Goal: Task Accomplishment & Management: Use online tool/utility

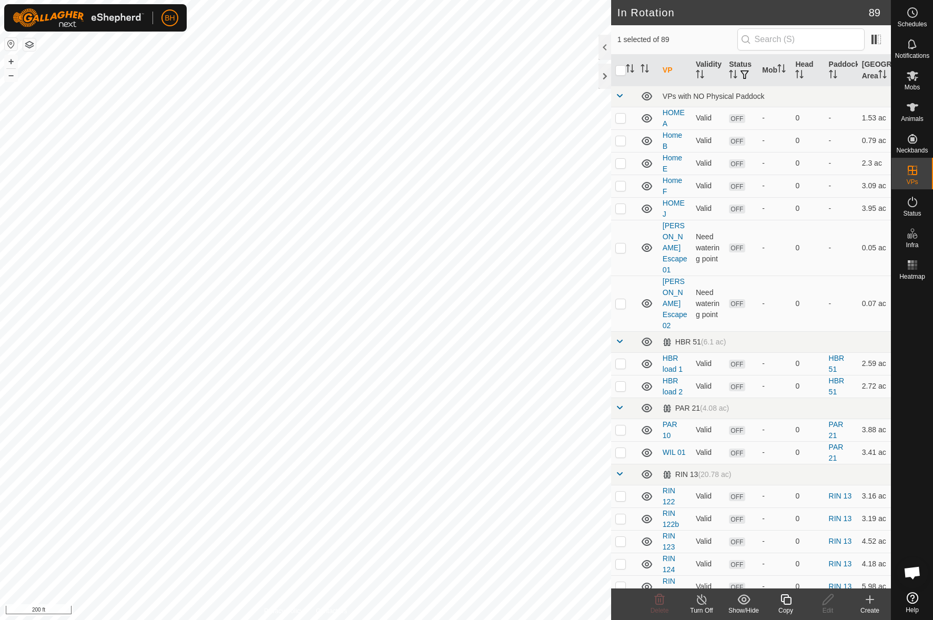
click at [786, 601] on icon at bounding box center [785, 599] width 13 height 13
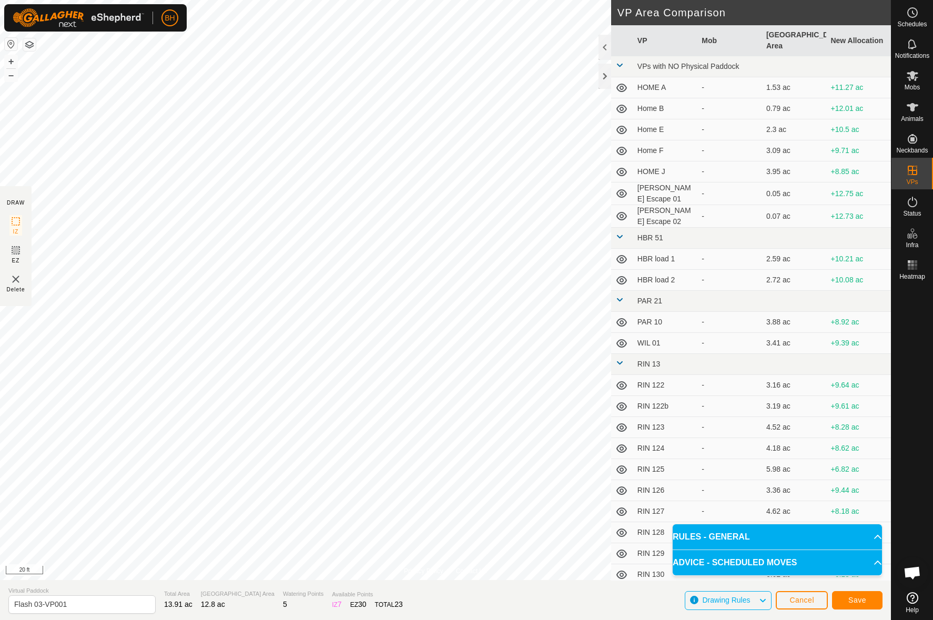
click at [499, 0] on html "BH Schedules Notifications Mobs Animals Neckbands VPs Status Infra Heatmap Help…" at bounding box center [466, 310] width 933 height 620
click at [550, 0] on html "BH Schedules Notifications Mobs Animals Neckbands VPs Status Infra Heatmap Help…" at bounding box center [466, 310] width 933 height 620
drag, startPoint x: 35, startPoint y: 610, endPoint x: 160, endPoint y: 624, distance: 126.3
click at [160, 619] on html "BH Schedules Notifications Mobs Animals Neckbands VPs Status Infra Heatmap Help…" at bounding box center [466, 310] width 933 height 620
type input "Flash 04"
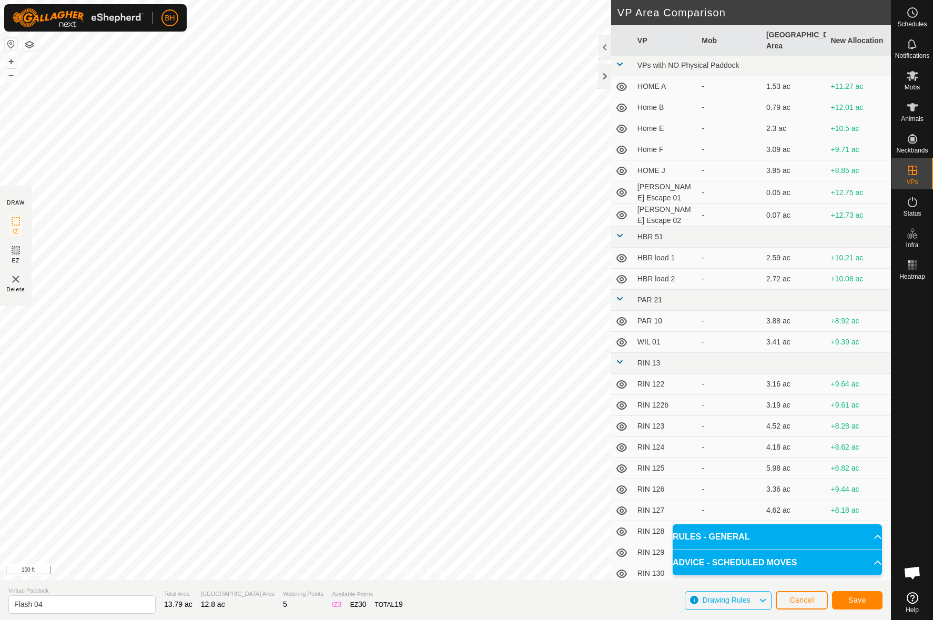
scroll to position [2, 0]
click at [855, 604] on span "Save" at bounding box center [857, 600] width 18 height 8
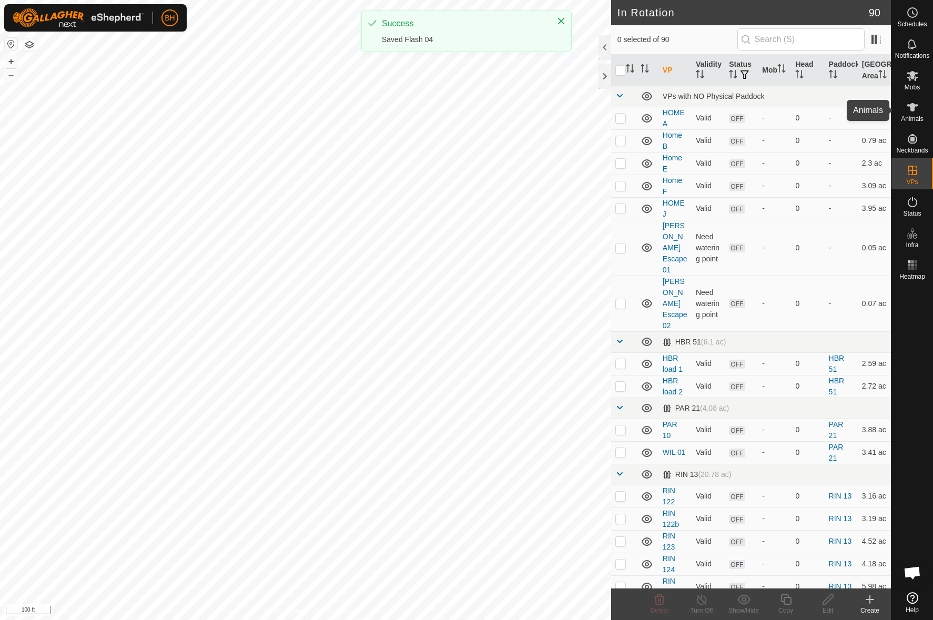
click at [915, 116] on span "Animals" at bounding box center [912, 119] width 23 height 6
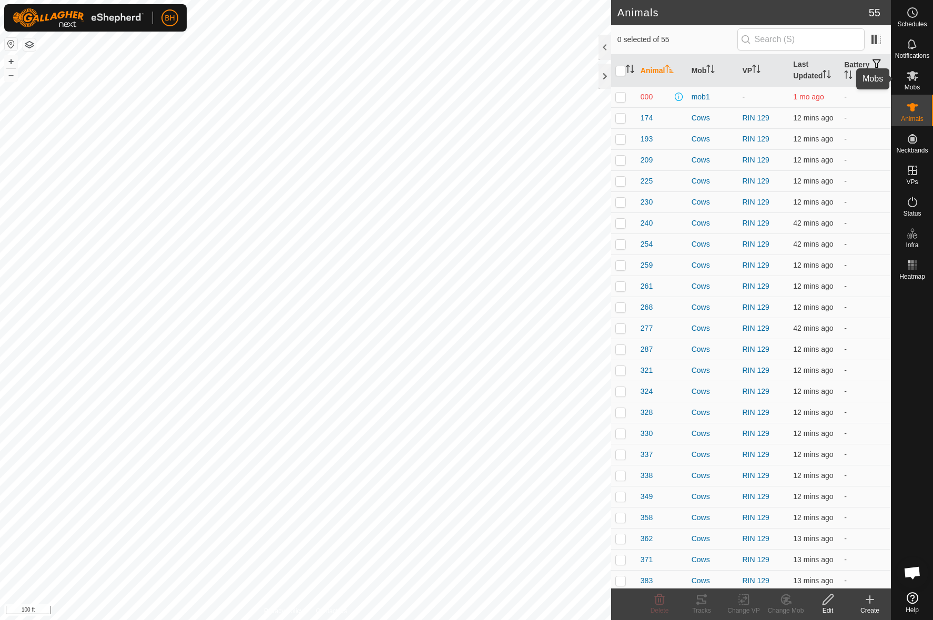
click at [915, 82] on es-mob-svg-icon at bounding box center [912, 75] width 19 height 17
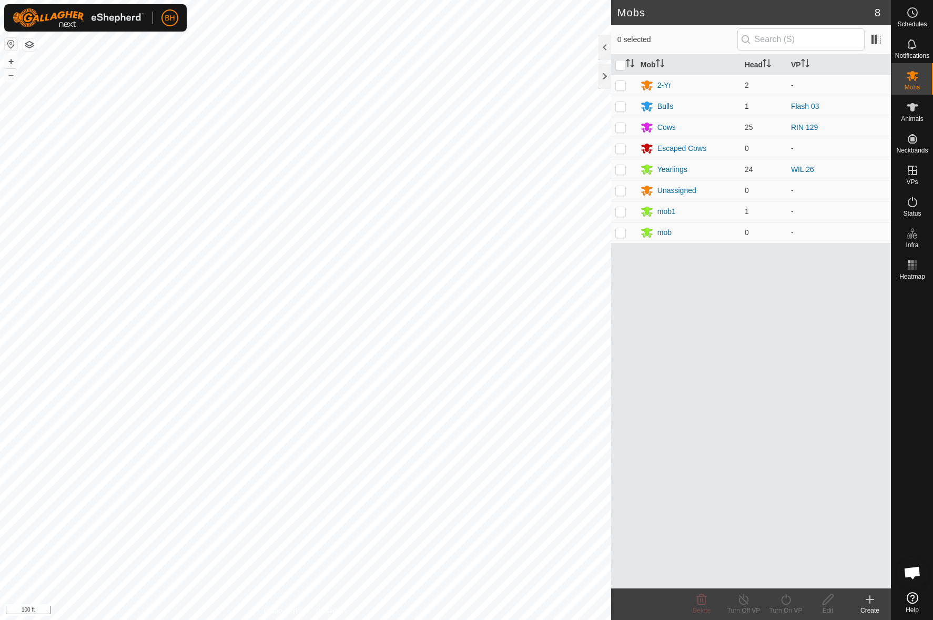
click at [621, 102] on p-checkbox at bounding box center [620, 106] width 11 height 8
checkbox input "true"
click at [785, 605] on icon at bounding box center [785, 599] width 13 height 13
click at [794, 574] on link "Now" at bounding box center [817, 576] width 104 height 21
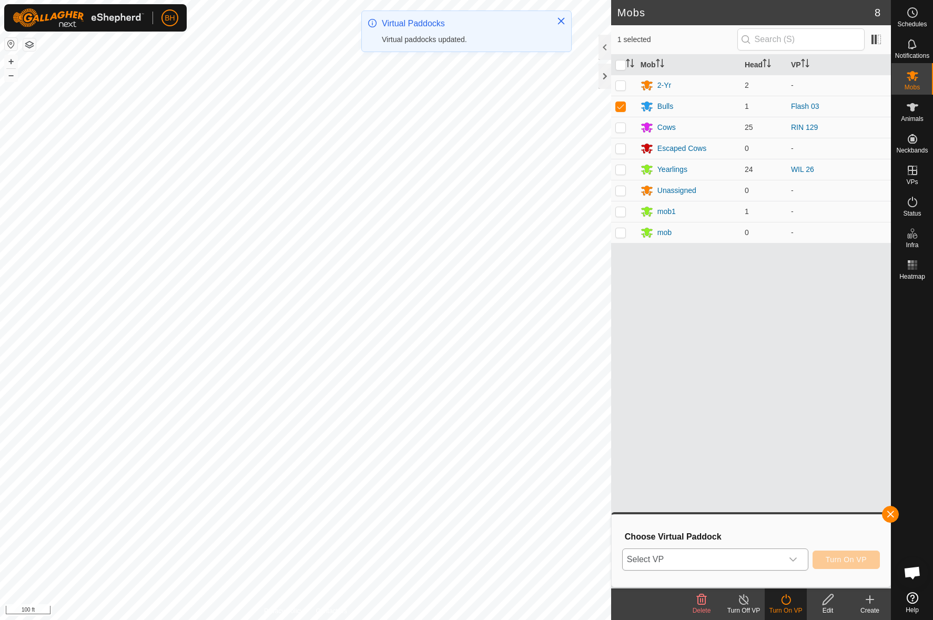
click at [749, 559] on span "Select VP" at bounding box center [702, 559] width 160 height 21
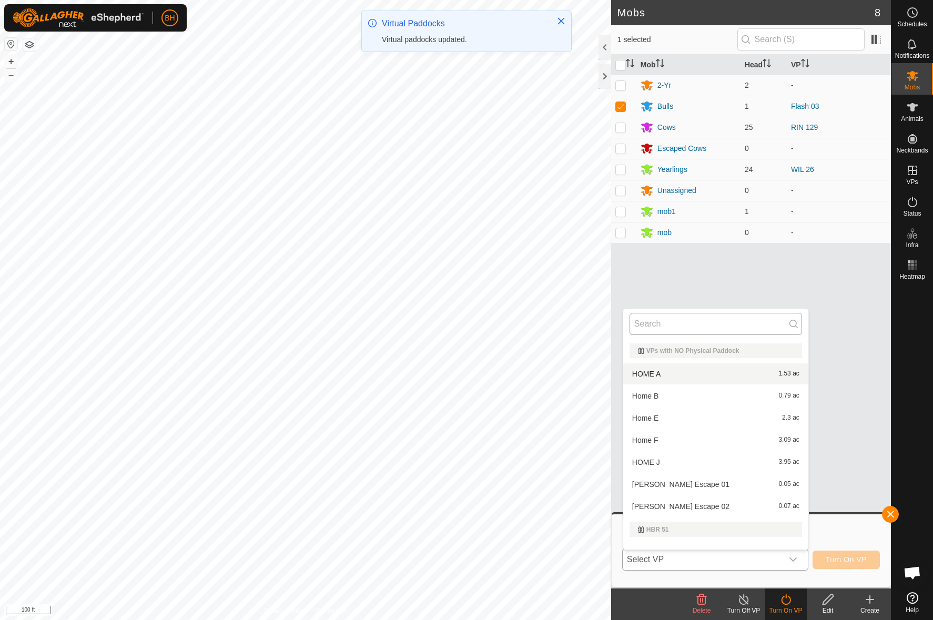
click at [697, 318] on input "text" at bounding box center [715, 324] width 172 height 22
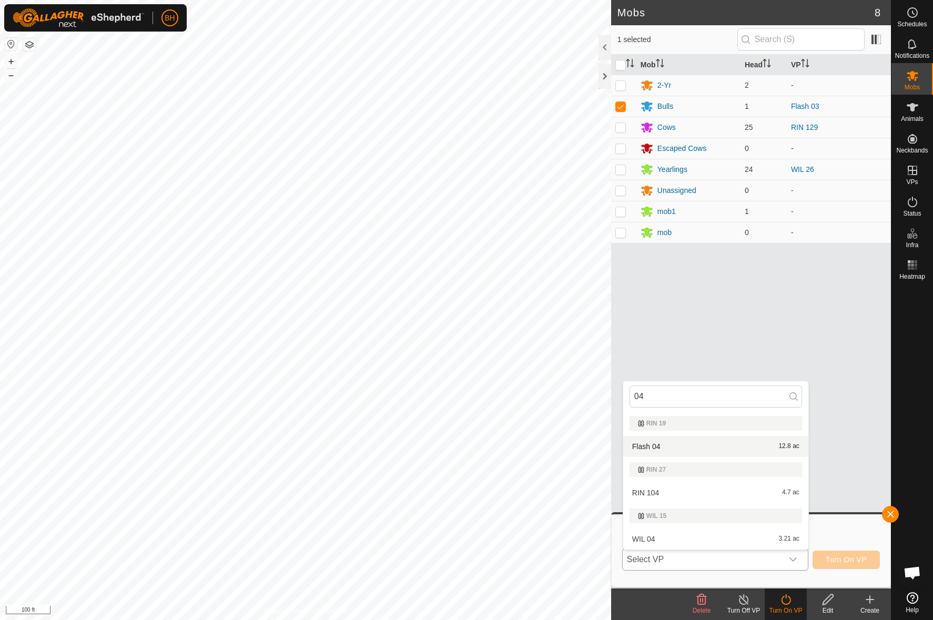
type input "04"
click at [665, 451] on li "Flash 04 12.8 ac" at bounding box center [715, 446] width 185 height 21
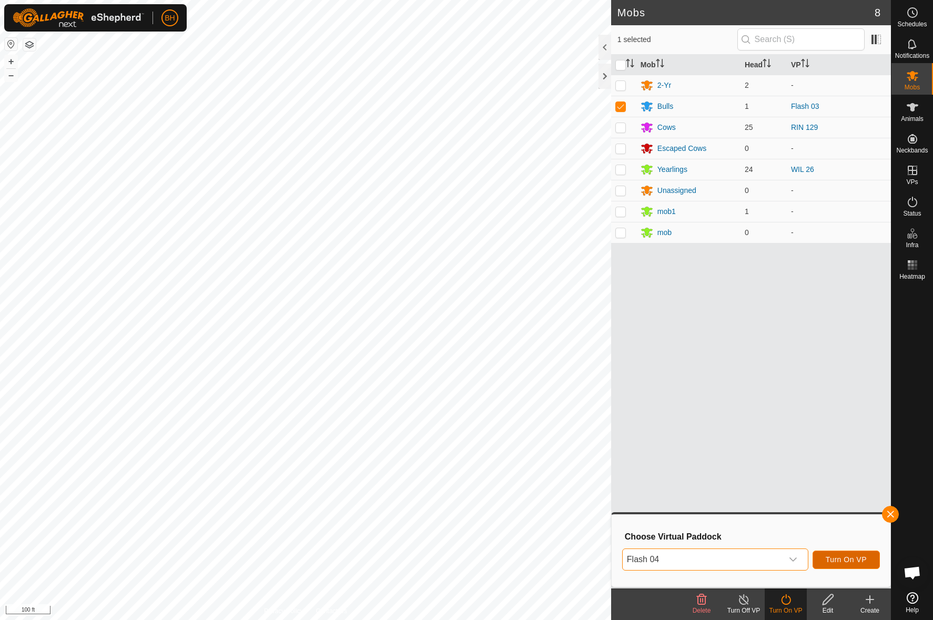
click at [853, 561] on span "Turn On VP" at bounding box center [845, 559] width 41 height 8
